Goal: Task Accomplishment & Management: Complete application form

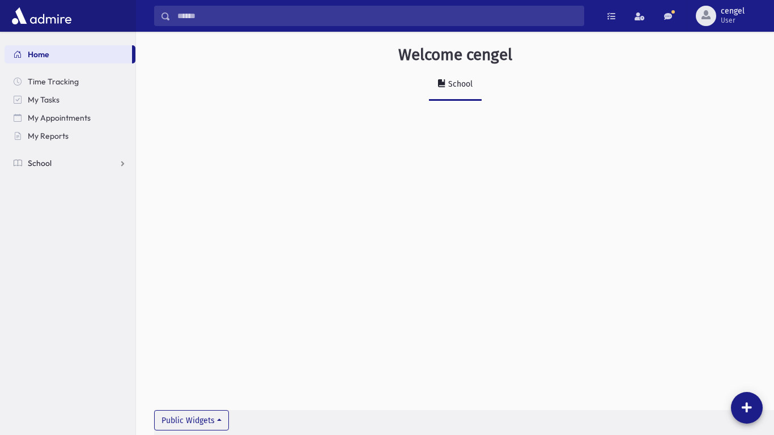
click at [53, 163] on link "School" at bounding box center [70, 163] width 131 height 18
click at [52, 197] on span "Attendance" at bounding box center [55, 199] width 42 height 10
click at [57, 217] on span "Entry" at bounding box center [52, 217] width 19 height 10
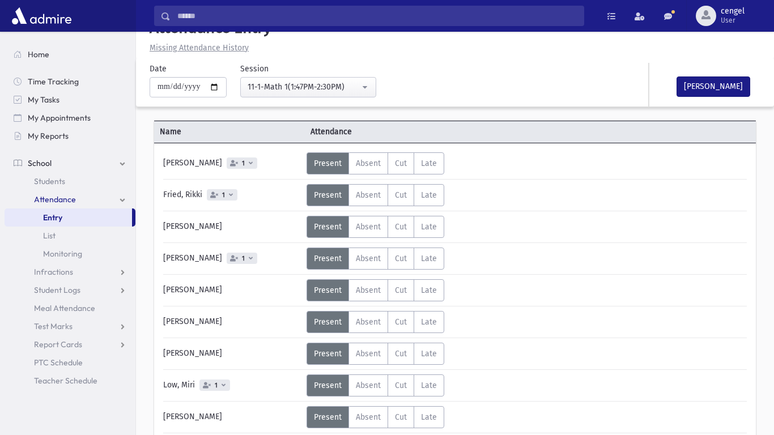
scroll to position [45, 0]
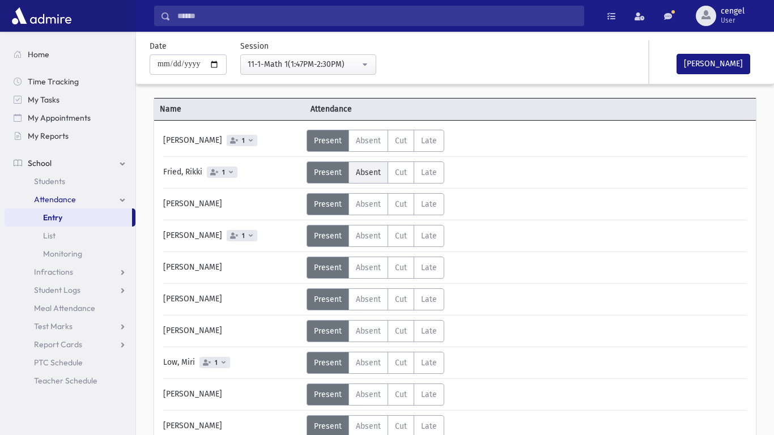
click at [374, 172] on span "Absent" at bounding box center [368, 173] width 25 height 10
click at [374, 330] on span "Absent" at bounding box center [368, 331] width 25 height 10
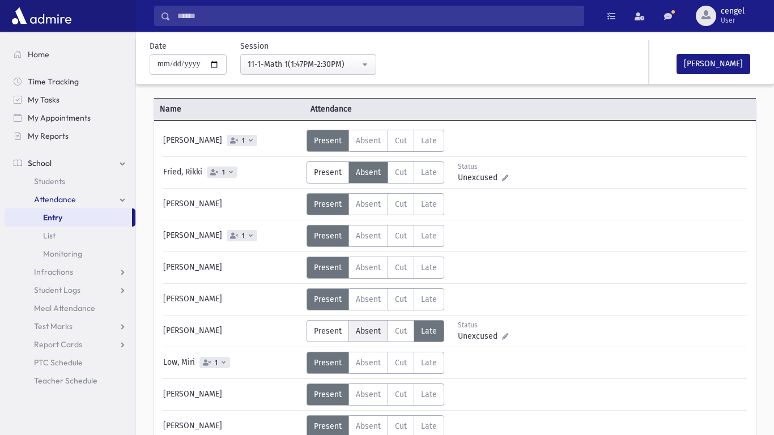
click at [369, 330] on span "Absent" at bounding box center [368, 331] width 25 height 10
click at [366, 332] on span "Absent" at bounding box center [368, 331] width 25 height 10
click at [368, 334] on span "Absent" at bounding box center [368, 331] width 25 height 10
click at [368, 335] on span "Absent" at bounding box center [368, 331] width 25 height 10
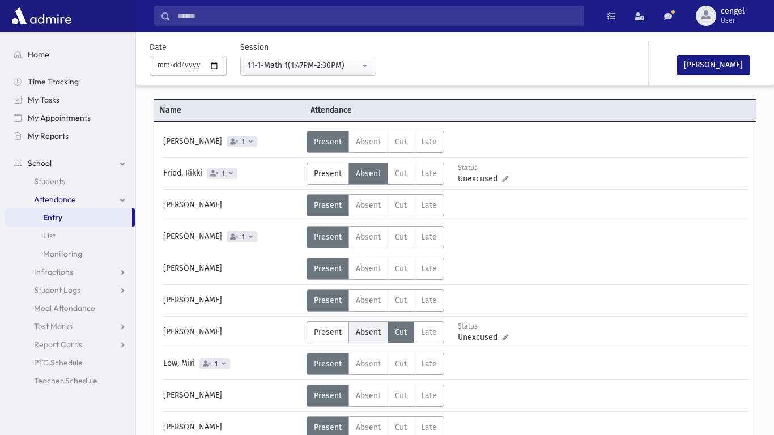
click at [369, 334] on span "Absent" at bounding box center [368, 332] width 25 height 10
click at [331, 424] on span "Present" at bounding box center [328, 428] width 28 height 10
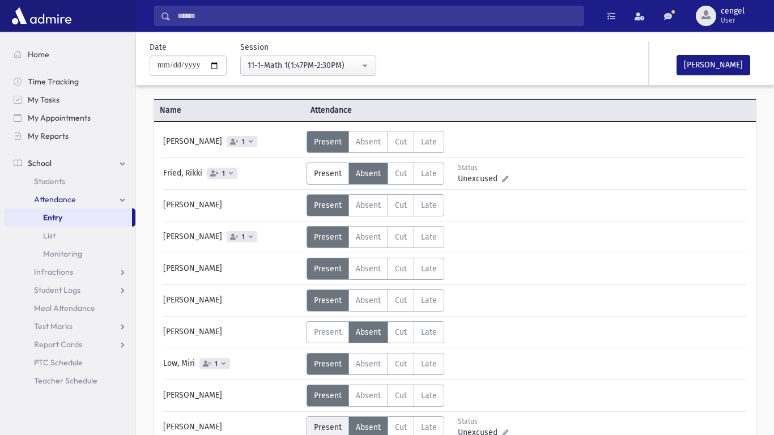
click at [331, 424] on span "Present" at bounding box center [328, 428] width 28 height 10
click at [359, 424] on span "Absent" at bounding box center [368, 428] width 25 height 10
click at [703, 62] on button "[PERSON_NAME]" at bounding box center [713, 65] width 74 height 20
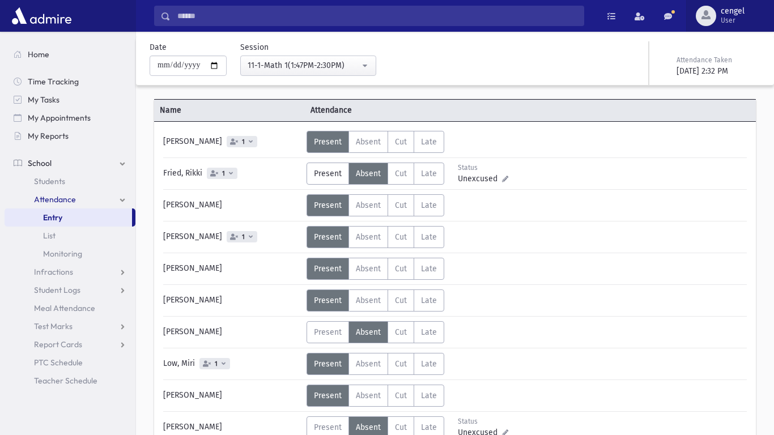
click at [732, 14] on span "cengel" at bounding box center [732, 11] width 24 height 9
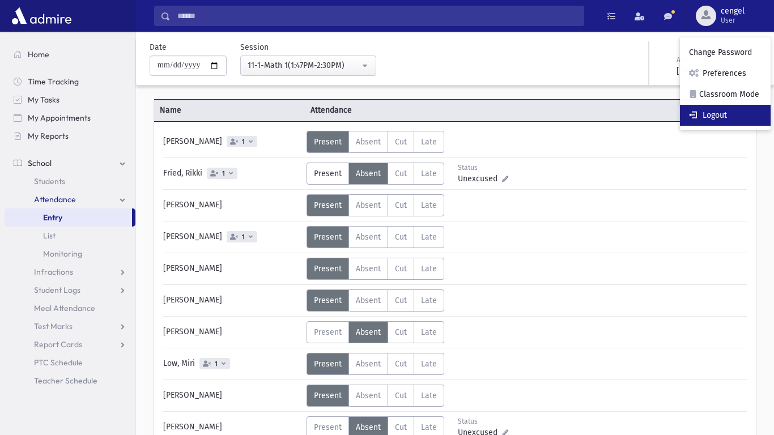
click at [726, 110] on link "Logout" at bounding box center [725, 115] width 91 height 21
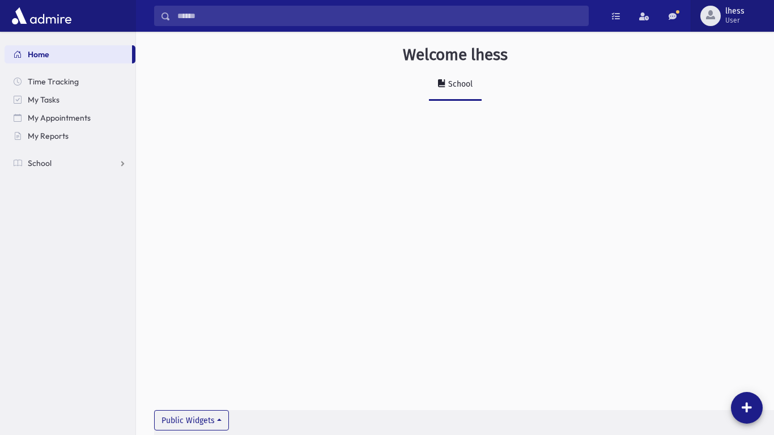
click at [706, 8] on div "button" at bounding box center [710, 16] width 20 height 20
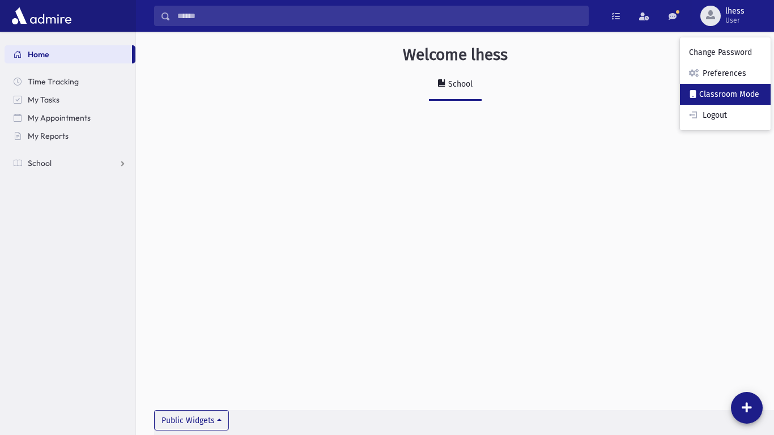
click at [697, 91] on span at bounding box center [693, 94] width 8 height 10
